Goal: Check status: Check status

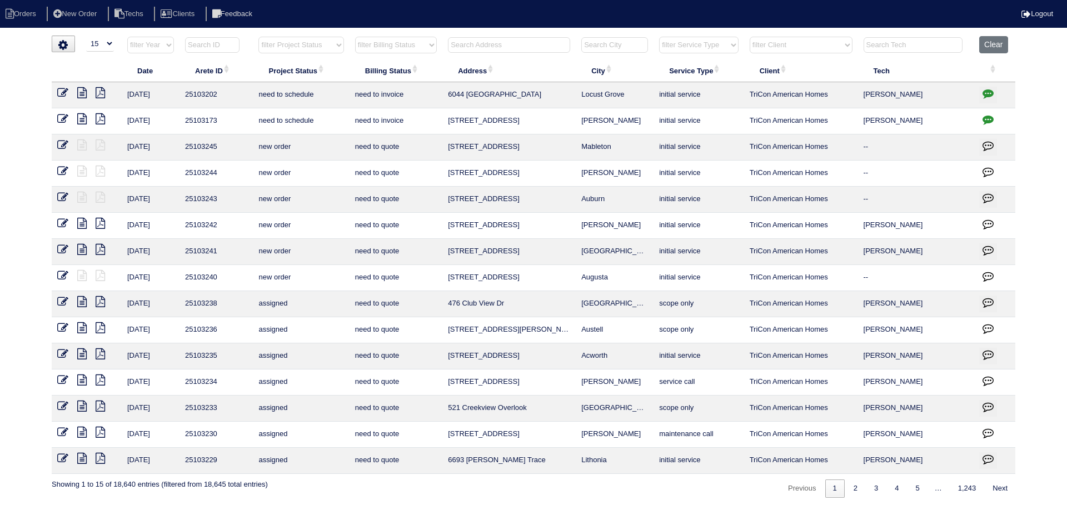
select select "15"
click at [488, 47] on input "text" at bounding box center [509, 45] width 122 height 16
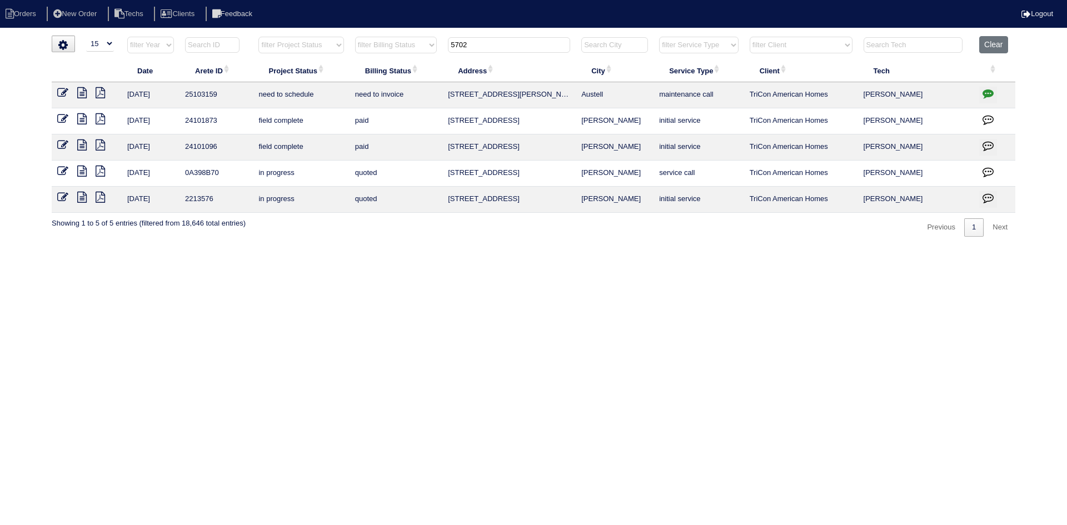
type input "5702"
click at [85, 92] on icon at bounding box center [81, 92] width 9 height 11
click at [988, 90] on icon "button" at bounding box center [988, 93] width 11 height 11
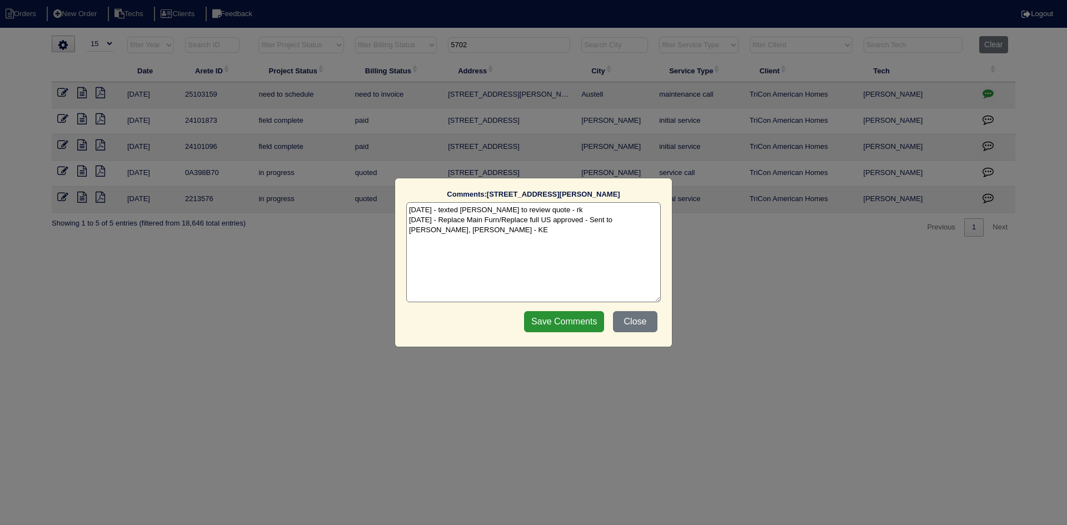
click at [474, 239] on textarea "[DATE] - texted [PERSON_NAME] to review quote - rk [DATE] - Replace Main Furn/R…" at bounding box center [533, 252] width 255 height 100
paste textarea "Equipment ordered - pricing verified Sibi order number: TAH-M7VYDKWZ Order plac…"
click at [563, 243] on textarea "[DATE] - texted [PERSON_NAME] to review quote - rk [DATE] - Replace Main Furn/R…" at bounding box center [533, 252] width 255 height 100
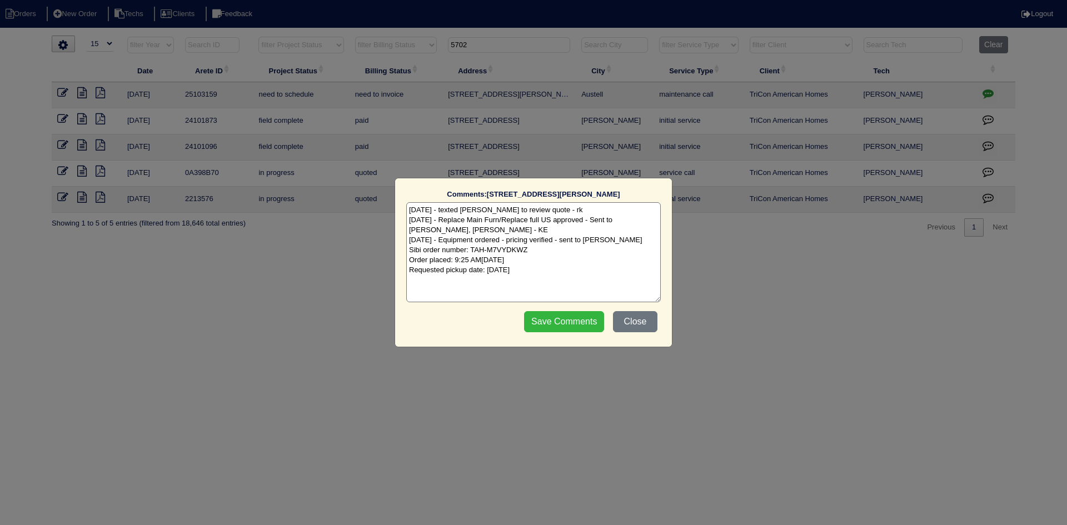
type textarea "[DATE] - texted [PERSON_NAME] to review quote - rk [DATE] - Replace Main Furn/R…"
click at [548, 327] on input "Save Comments" at bounding box center [564, 321] width 80 height 21
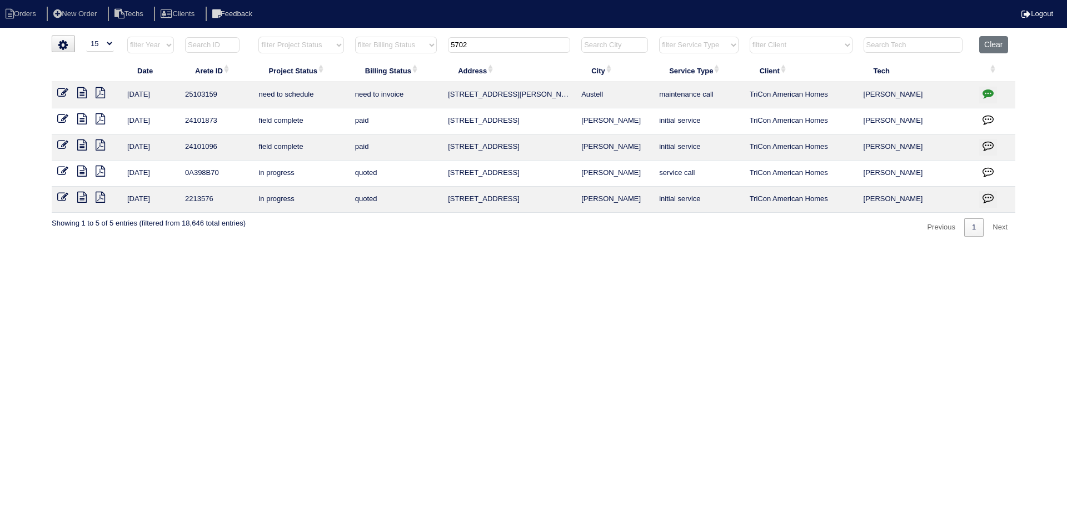
click at [473, 48] on input "5702" at bounding box center [509, 45] width 122 height 16
paste input "6044 [GEOGRAPHIC_DATA]"
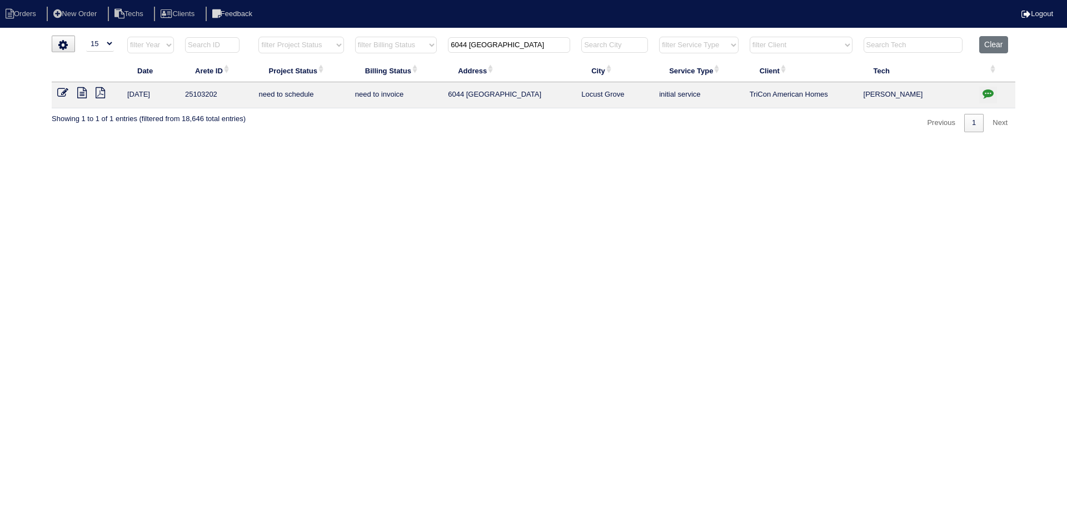
type input "6044 [GEOGRAPHIC_DATA]"
click at [82, 95] on icon at bounding box center [81, 92] width 9 height 11
